Goal: Information Seeking & Learning: Learn about a topic

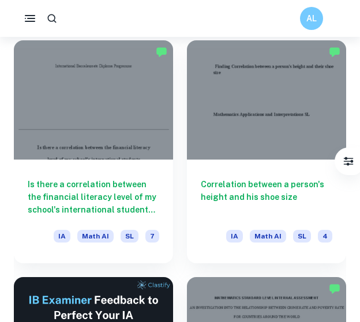
scroll to position [323, 0]
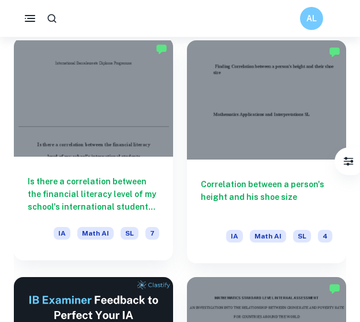
click at [91, 198] on h6 "Is there a correlation between the financial literacy level of my school's inte…" at bounding box center [93, 194] width 131 height 38
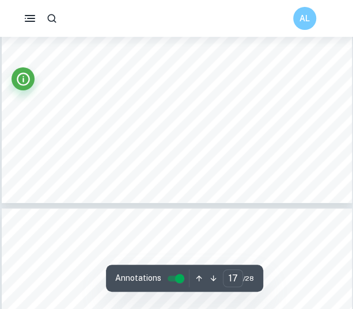
scroll to position [7954, 0]
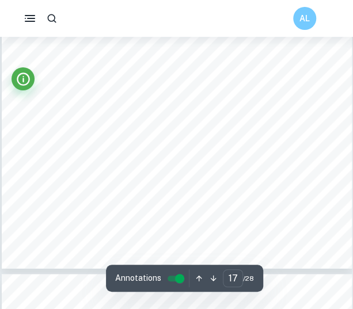
type input "18"
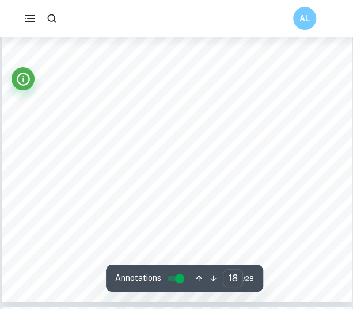
scroll to position [8232, 0]
